Goal: Information Seeking & Learning: Learn about a topic

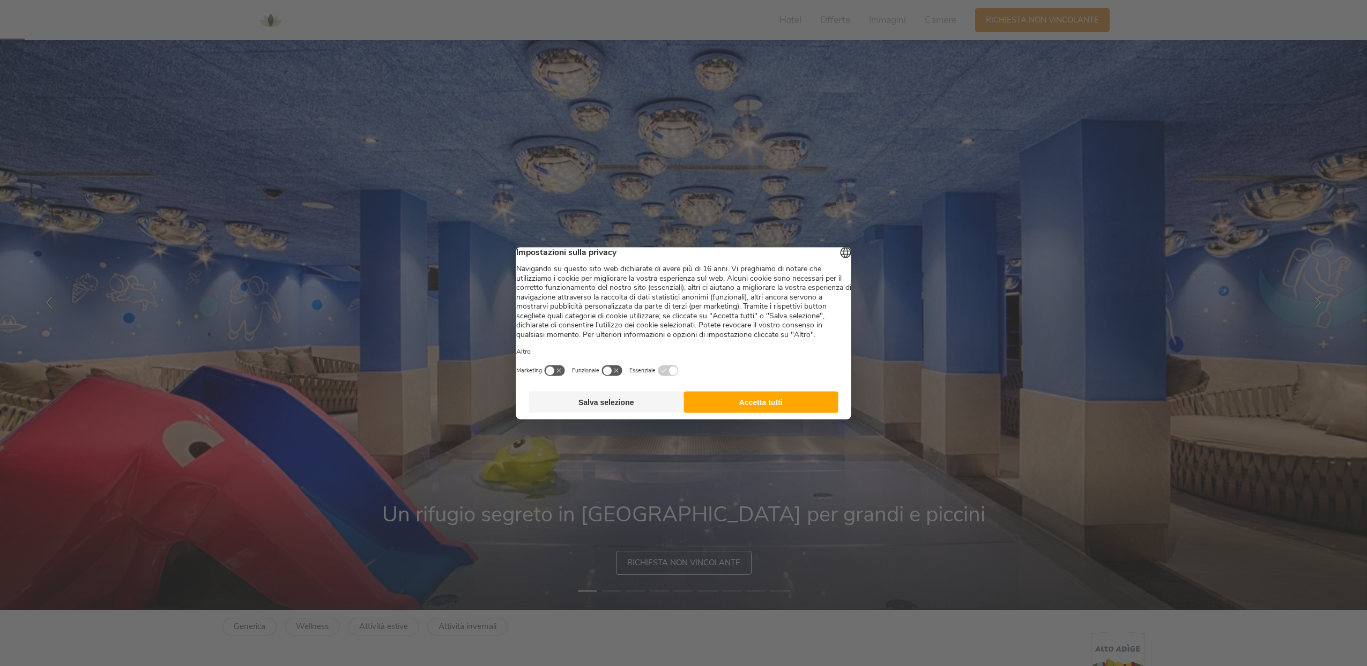
click at [785, 413] on button "Accetta tutti" at bounding box center [760, 401] width 155 height 21
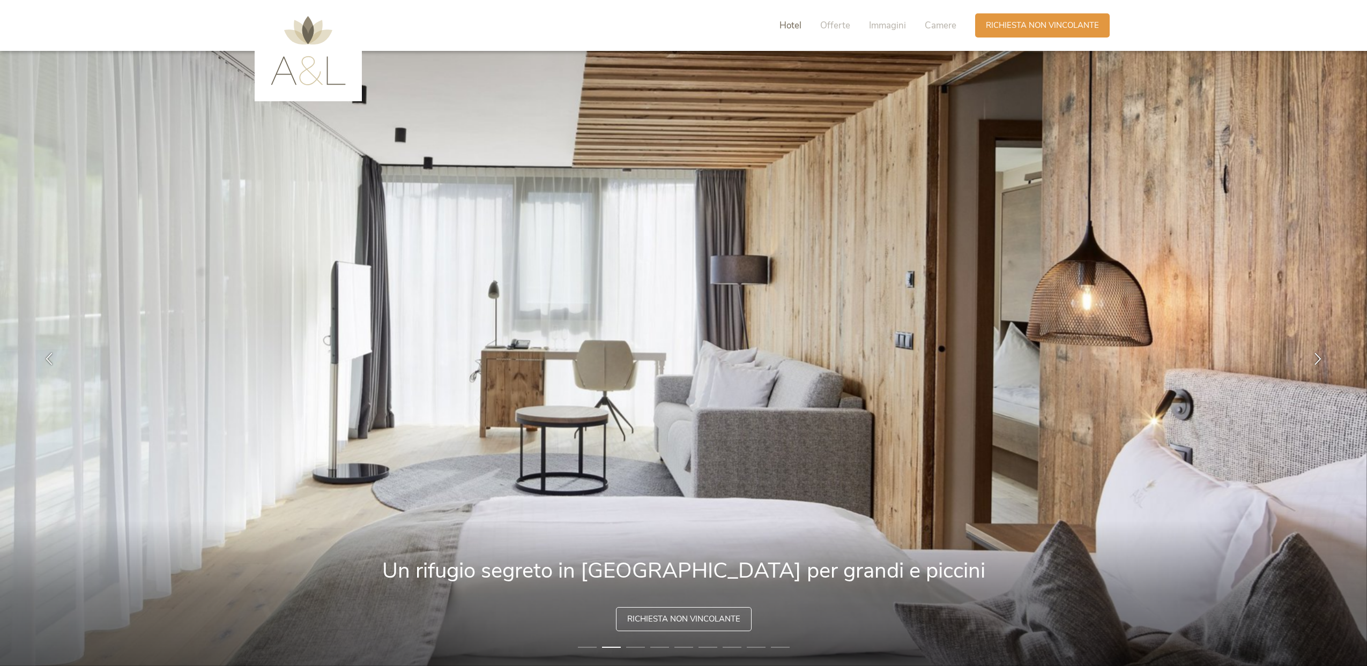
click at [790, 28] on span "Hotel" at bounding box center [790, 25] width 22 height 12
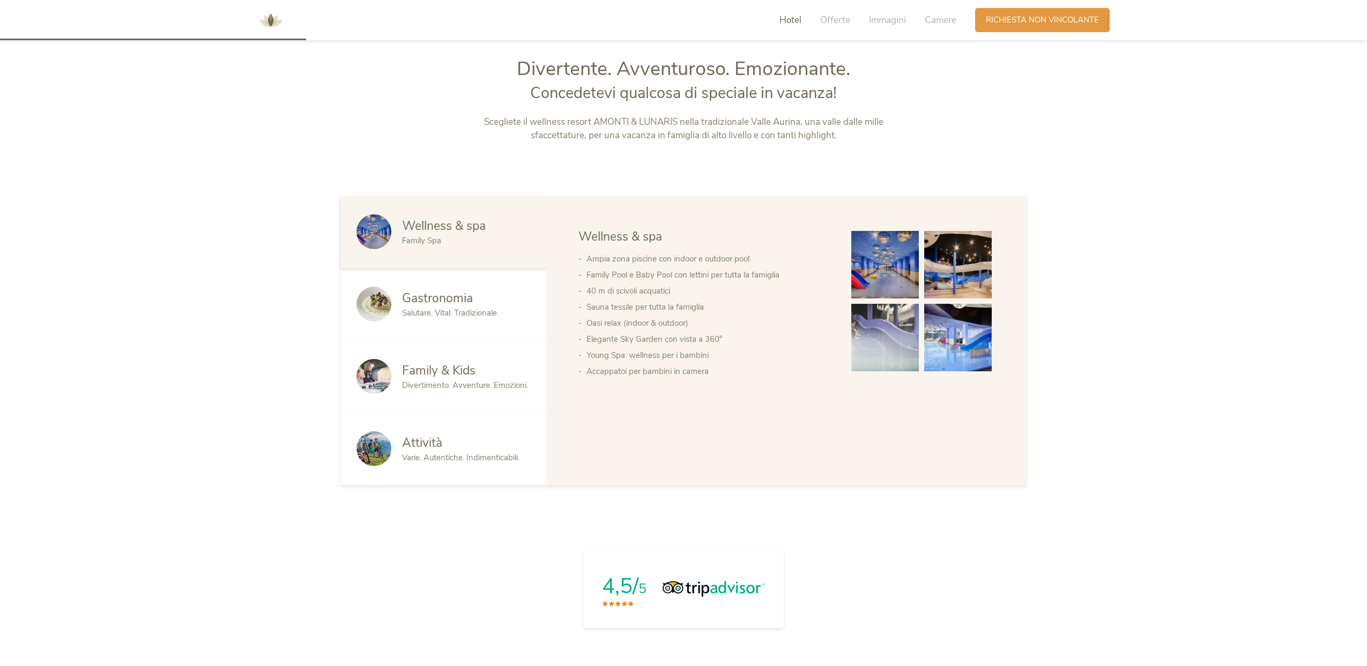
scroll to position [703, 0]
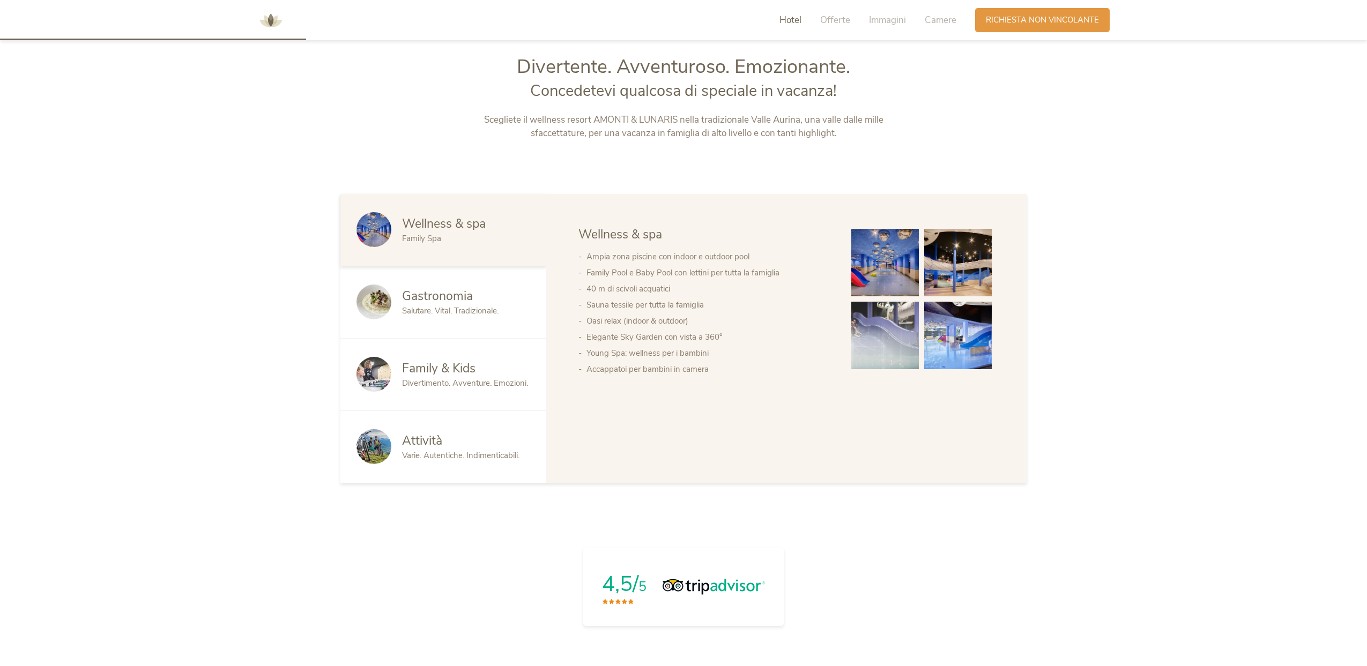
click at [474, 233] on div "Family Spa" at bounding box center [466, 238] width 128 height 11
click at [642, 232] on span "Wellness & spa" at bounding box center [620, 234] width 84 height 17
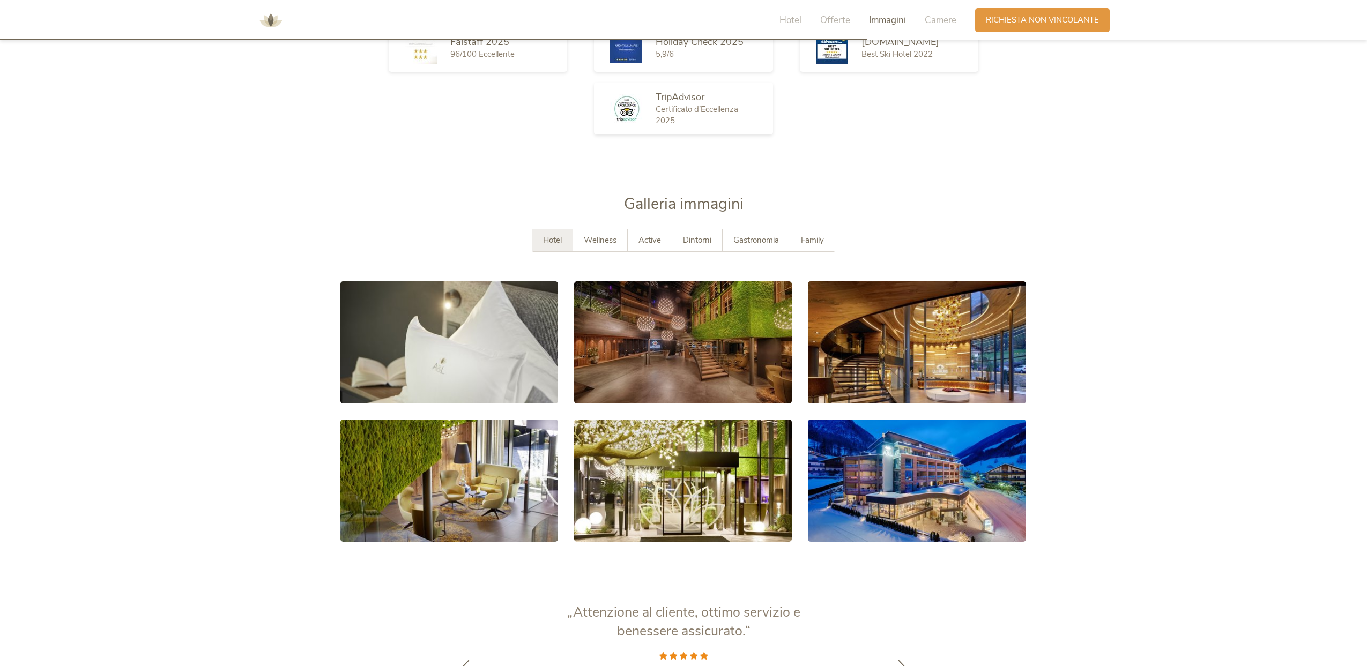
scroll to position [2000, 0]
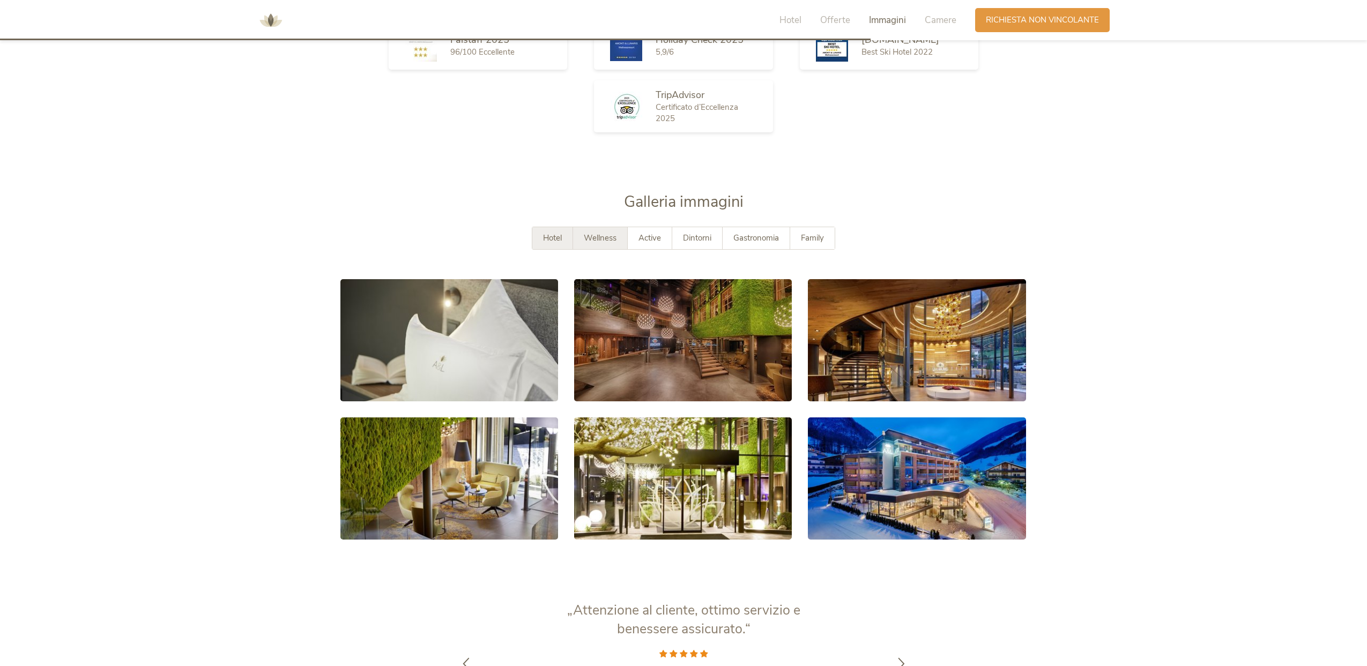
click at [619, 240] on div "Wellness" at bounding box center [600, 238] width 55 height 22
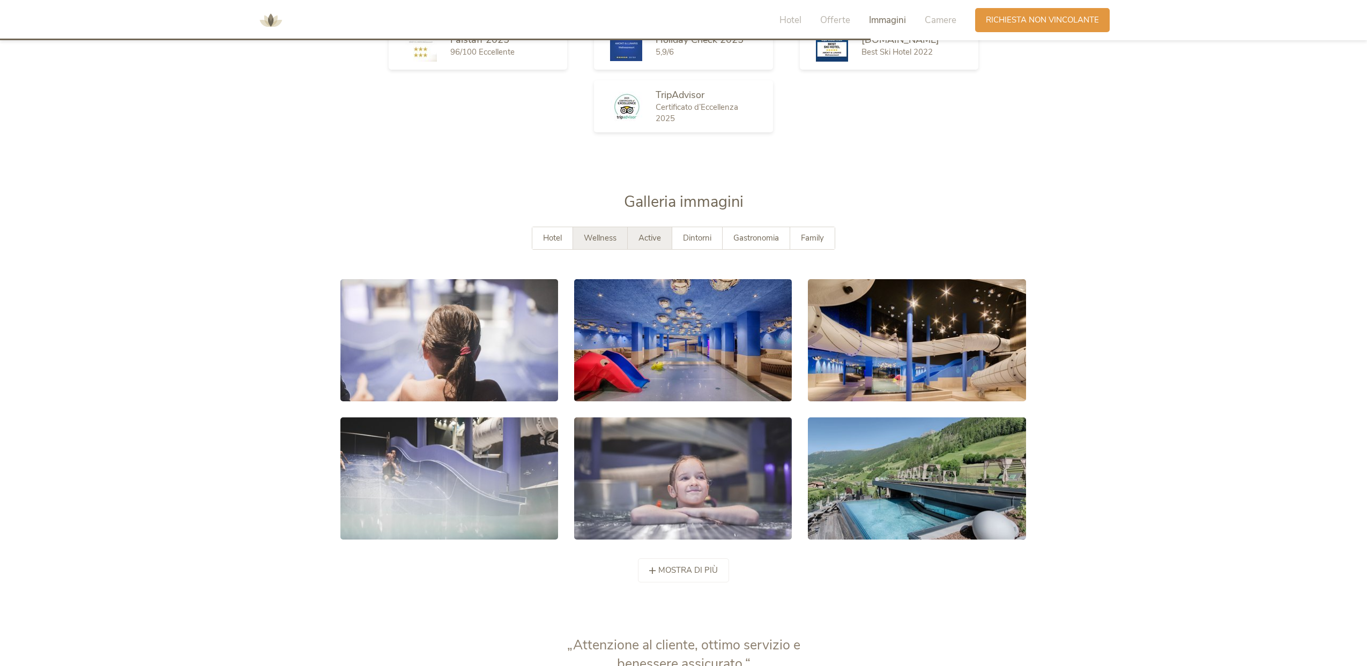
click at [650, 240] on span "Active" at bounding box center [649, 238] width 23 height 11
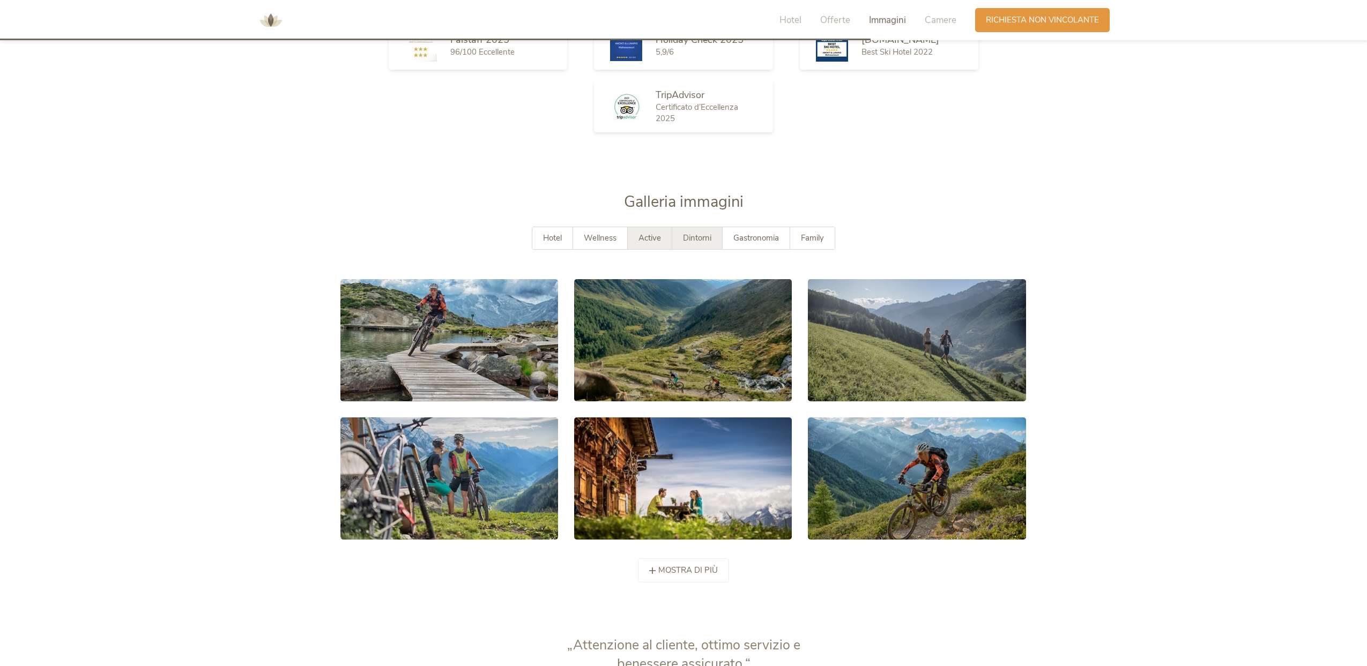
click at [694, 240] on span "Dintorni" at bounding box center [697, 238] width 28 height 11
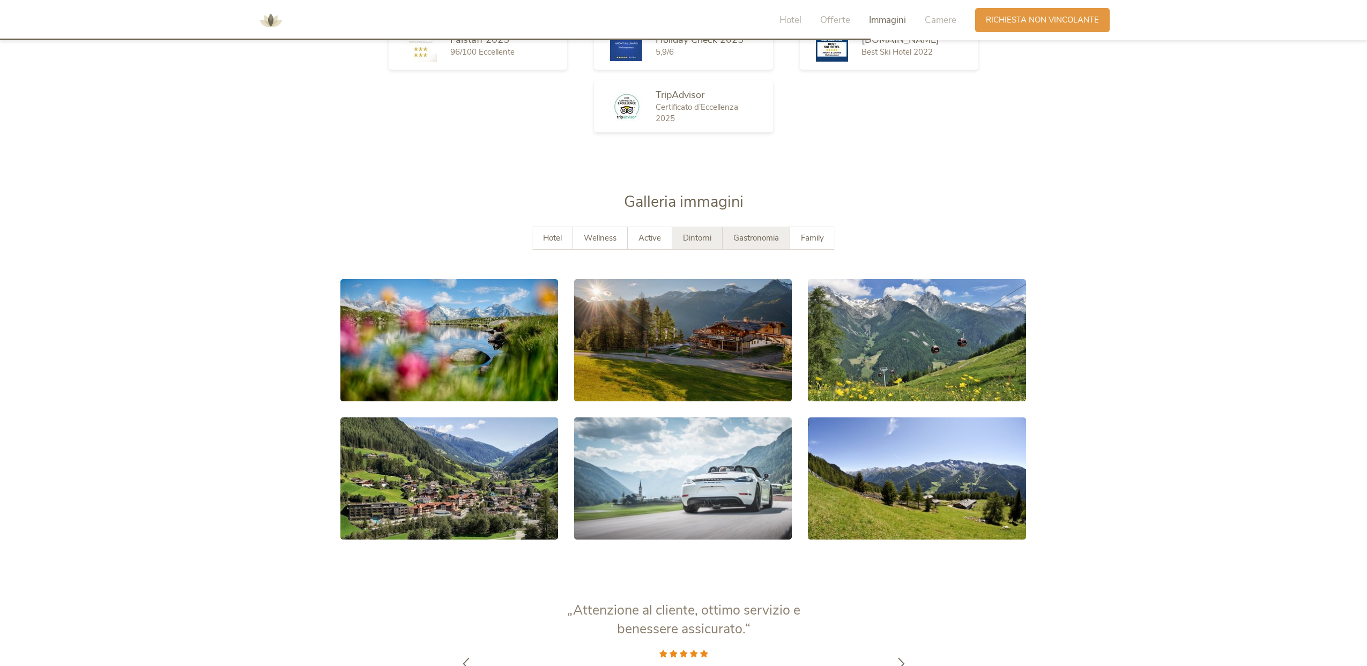
click at [748, 240] on span "Gastronomia" at bounding box center [756, 238] width 46 height 11
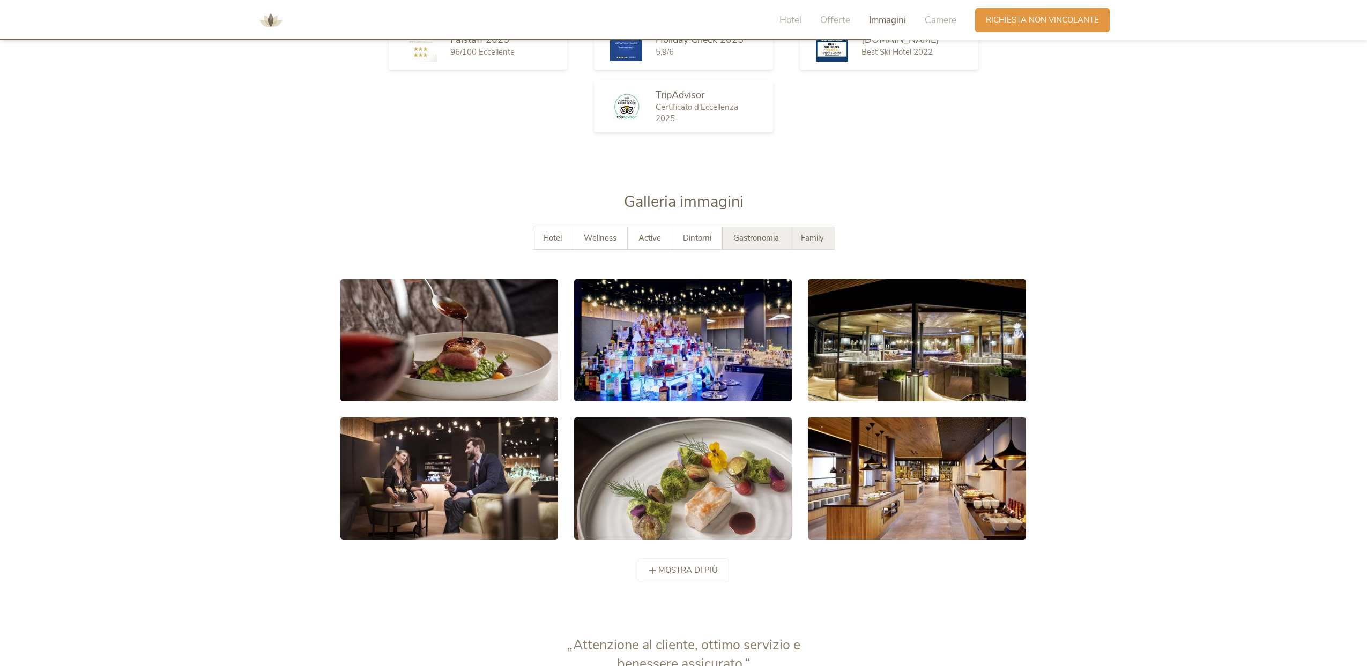
click at [796, 239] on div "Family" at bounding box center [812, 238] width 44 height 22
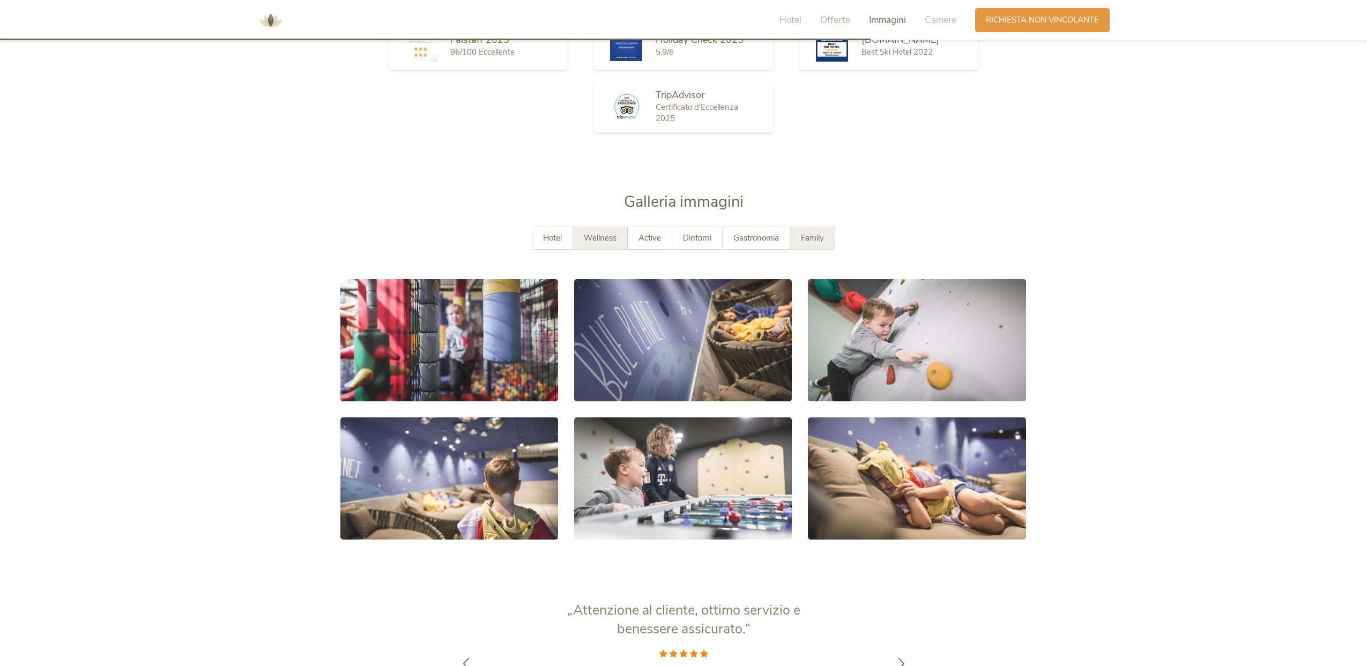
click at [607, 246] on div "Wellness" at bounding box center [600, 238] width 55 height 22
